Goal: Task Accomplishment & Management: Manage account settings

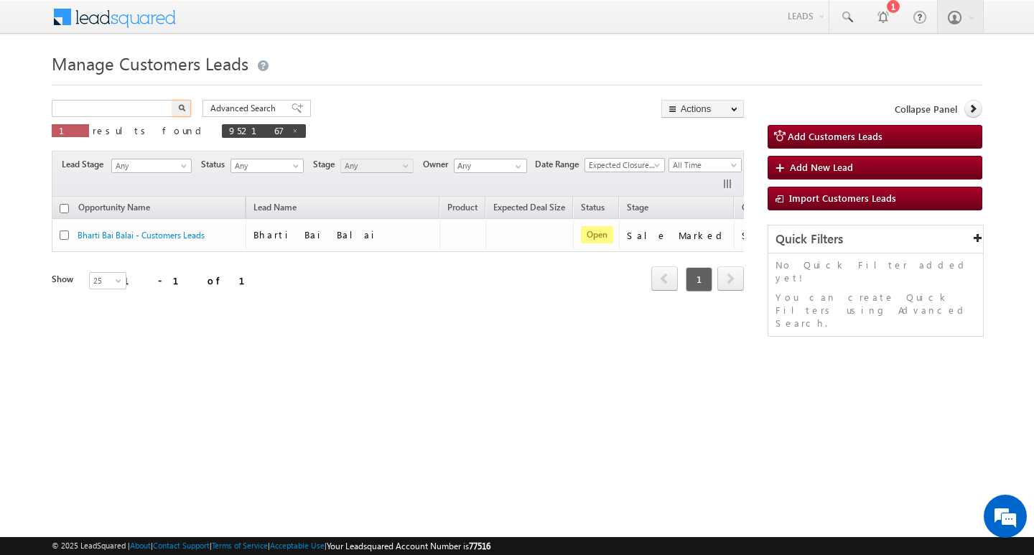
type input "Search Customers Leads"
click at [83, 98] on div "Manage Customers Leads 952167 X 1 results found 952167 Advanced Search Advanced…" at bounding box center [517, 227] width 931 height 359
click at [94, 110] on input "952167" at bounding box center [113, 108] width 123 height 17
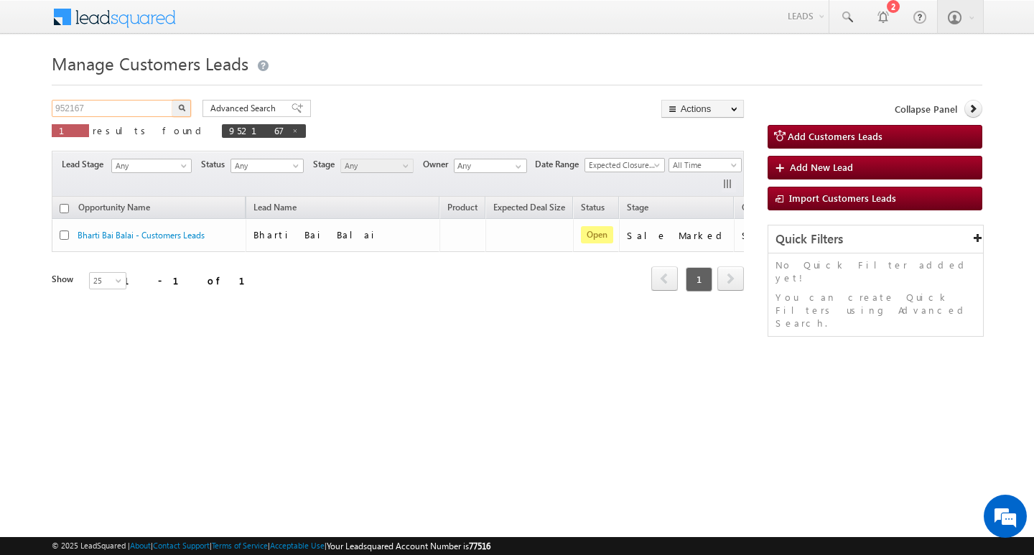
click at [94, 110] on input "952167" at bounding box center [113, 108] width 123 height 17
type input "Search Customers Leads"
click at [129, 103] on input "text" at bounding box center [113, 108] width 123 height 17
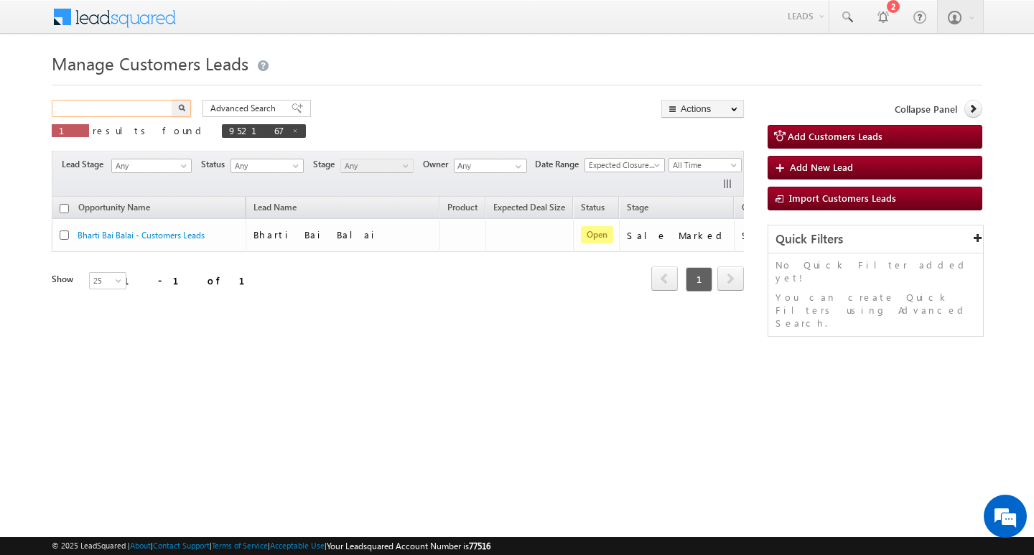
paste input "953318"
type input "953318"
click at [172, 100] on button "button" at bounding box center [181, 108] width 19 height 17
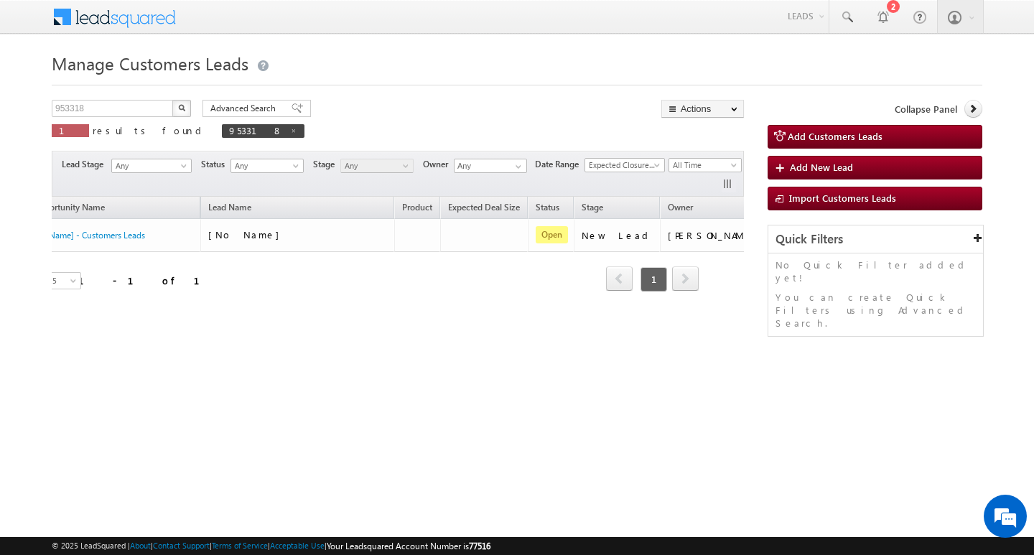
scroll to position [0, 58]
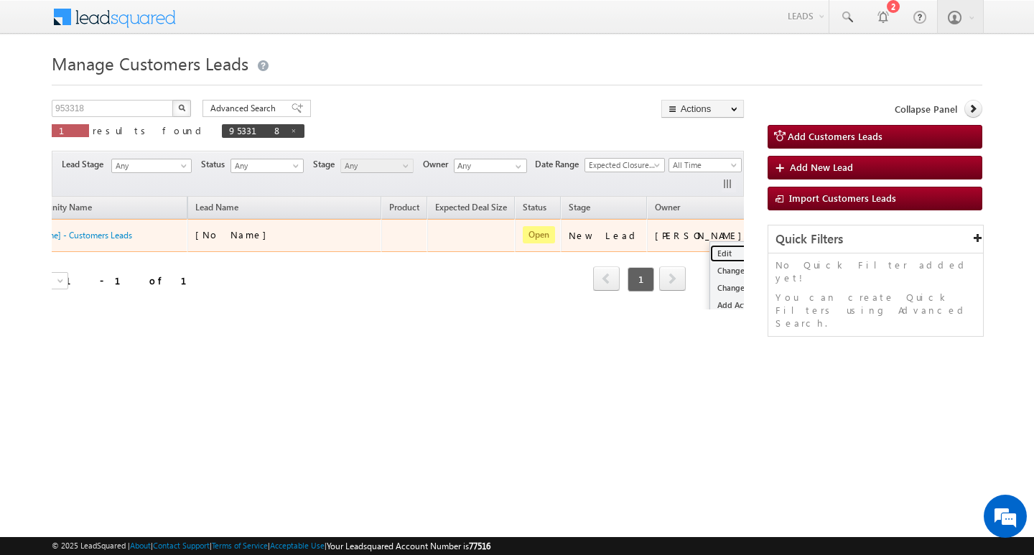
click at [710, 247] on link "Edit" at bounding box center [746, 253] width 72 height 17
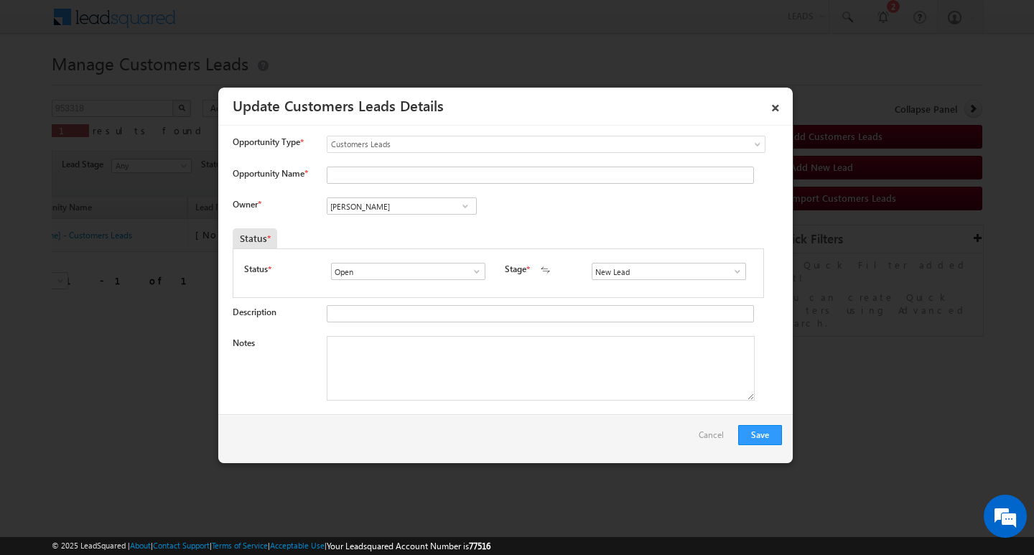
click at [485, 406] on div "Notes" at bounding box center [507, 372] width 549 height 72
click at [730, 270] on span at bounding box center [737, 271] width 14 height 11
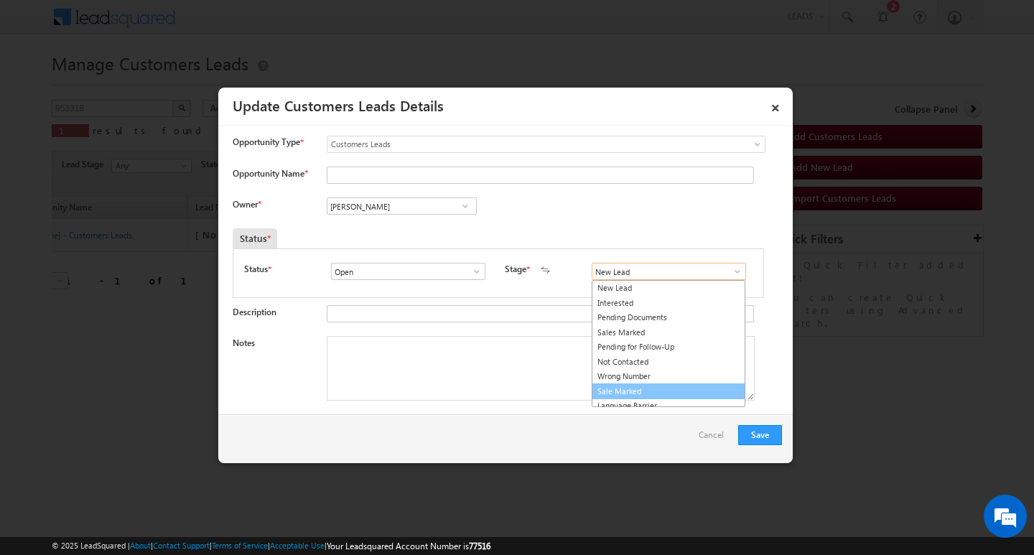
click at [688, 394] on link "Sale Marked" at bounding box center [669, 392] width 154 height 17
type input "Sale Marked"
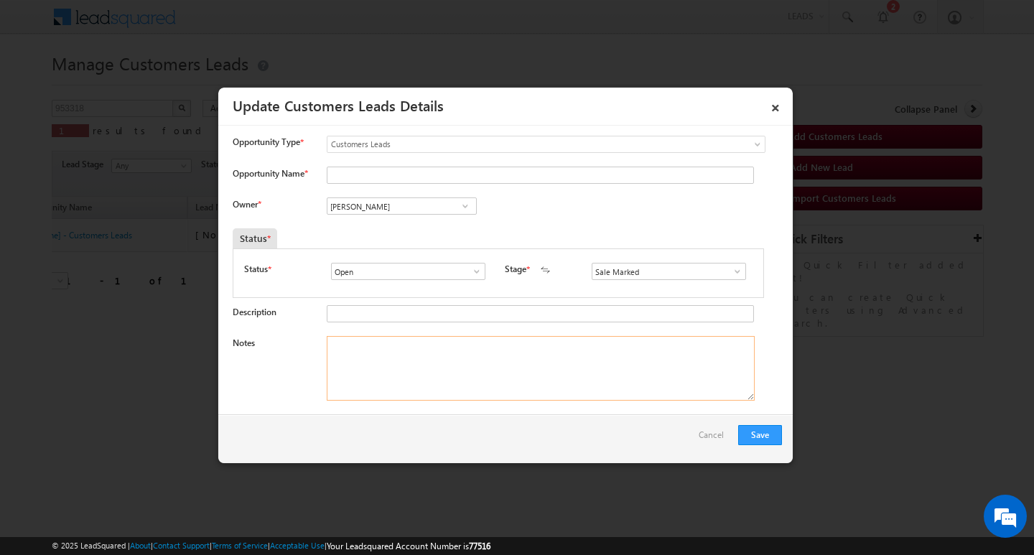
click at [560, 379] on textarea "Notes" at bounding box center [541, 368] width 428 height 65
click at [409, 209] on input "Vikas Halwai" at bounding box center [402, 206] width 150 height 17
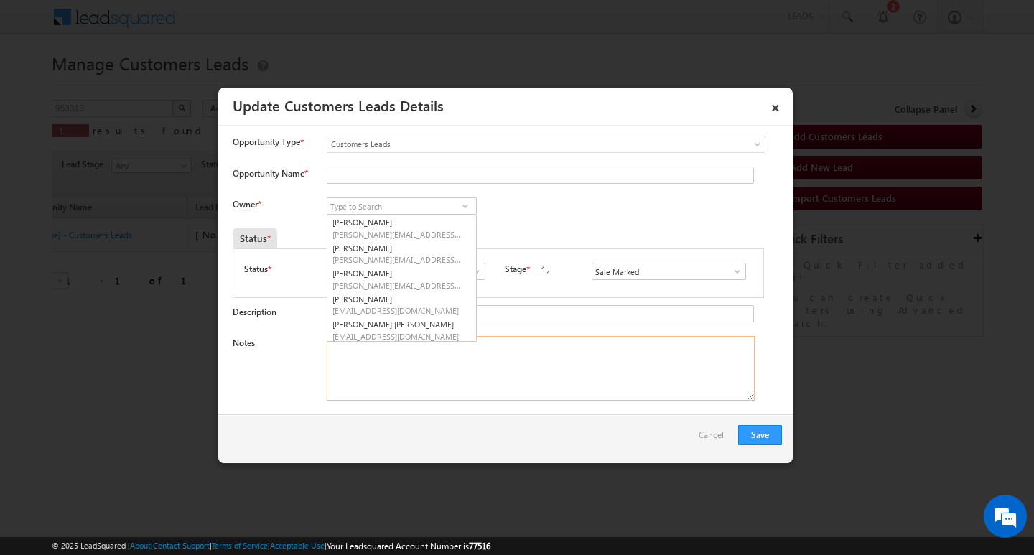
click at [402, 344] on textarea "Notes" at bounding box center [541, 368] width 428 height 65
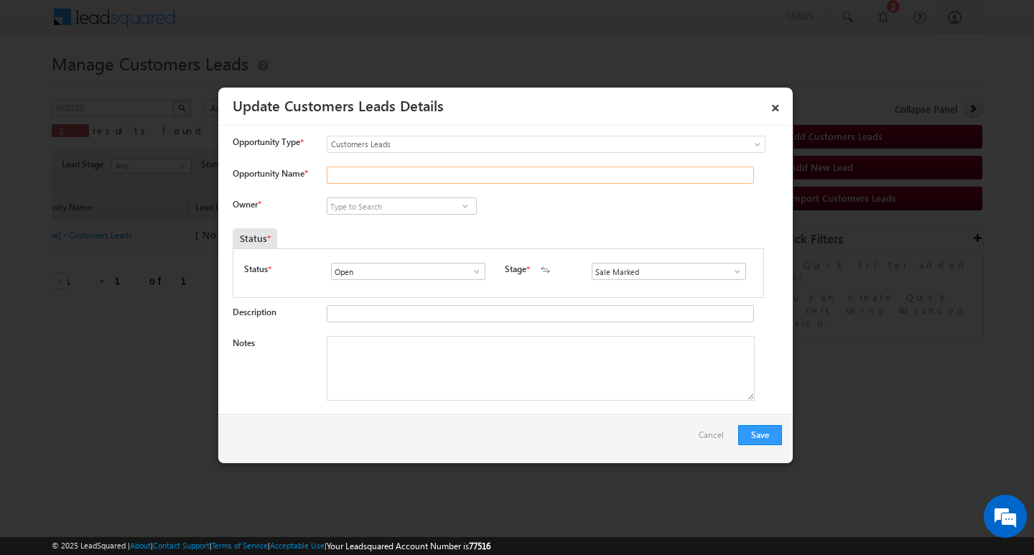
click at [394, 172] on input "Opportunity Name *" at bounding box center [540, 175] width 427 height 17
type input "RAJU"
click at [409, 372] on textarea "Notes" at bounding box center [541, 368] width 428 height 65
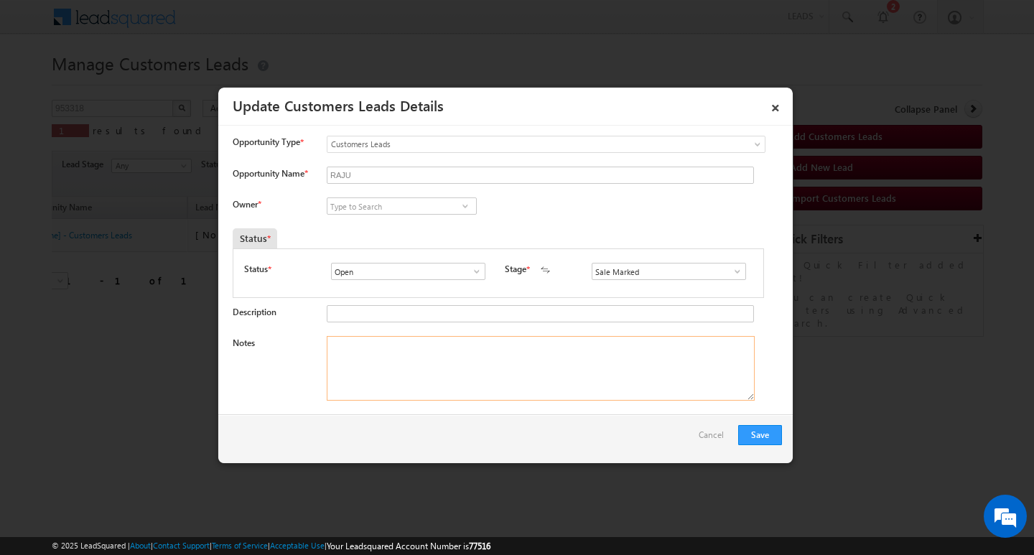
click at [409, 372] on textarea "Notes" at bounding box center [541, 368] width 428 height 65
click at [514, 350] on textarea "Notes" at bounding box center [541, 368] width 428 height 65
paste textarea "Customer Name: RAJU / AG : 35/ JOB / MOTHE INCOME : 30/ WORAK EXP 25/ PROPERTY …"
type textarea "Customer Name: RAJU / AG : 35/ JOB / MOTHE INCOME : 30/ WORAK EXP 25/ PROPERTY …"
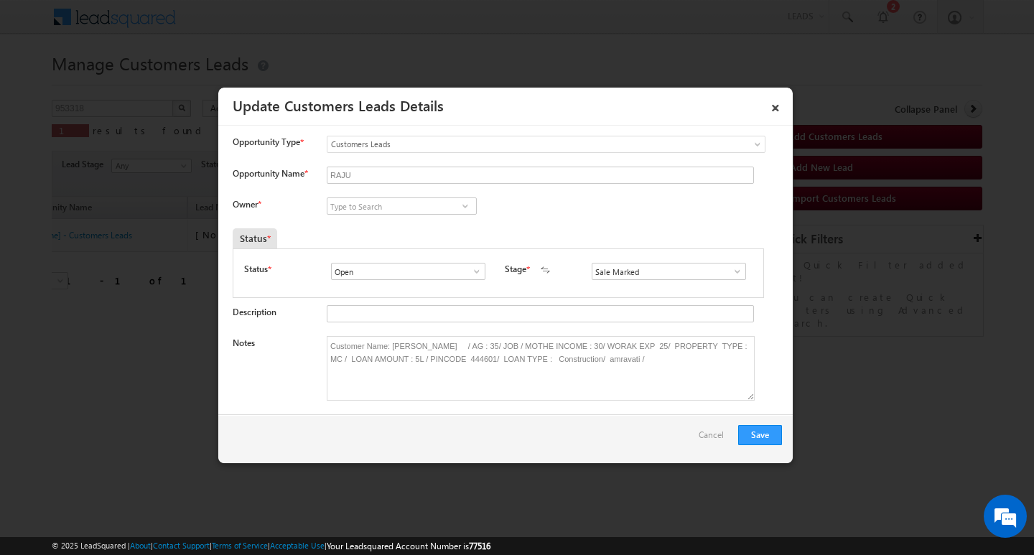
click at [768, 447] on div "Save Cancel" at bounding box center [505, 438] width 575 height 49
click at [420, 200] on input at bounding box center [402, 206] width 150 height 17
paste input "Vaibhav Shankar Dhanke"
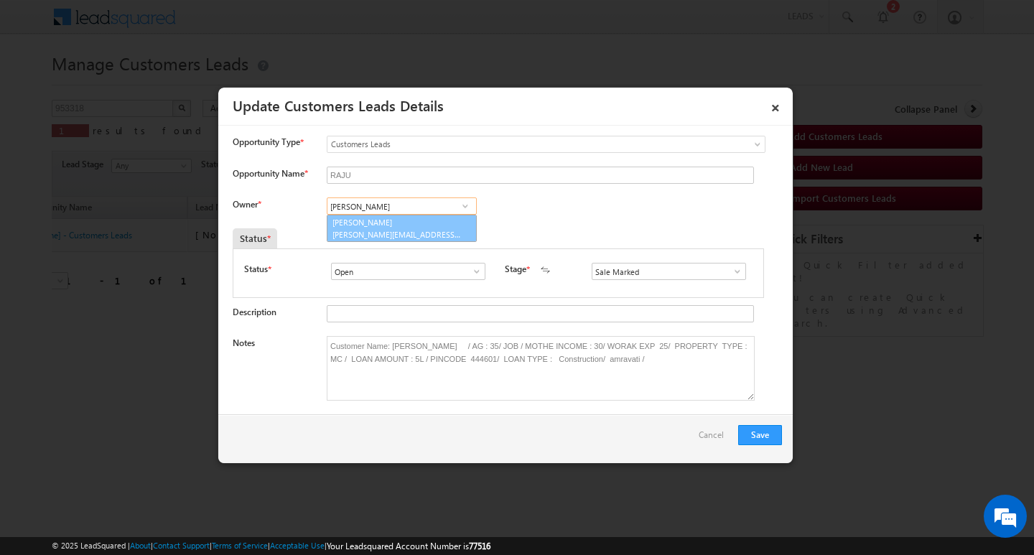
click at [420, 220] on link "Vaibhav Shankar Dhanke vaibhav.dhanke@sgrlimited.in" at bounding box center [402, 228] width 150 height 27
type input "Vaibhav Shankar Dhanke"
click at [762, 431] on button "Save" at bounding box center [760, 435] width 44 height 20
